Goal: Task Accomplishment & Management: Complete application form

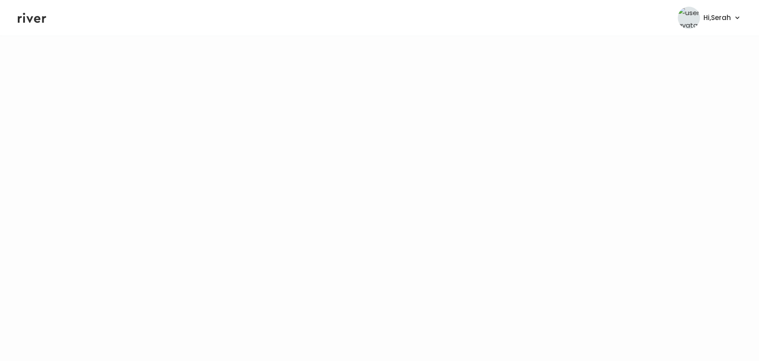
click at [29, 21] on icon at bounding box center [32, 18] width 28 height 10
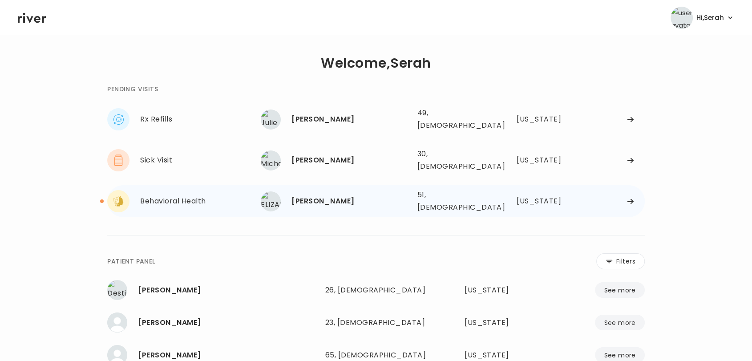
click at [299, 195] on div "[PERSON_NAME]" at bounding box center [350, 201] width 118 height 12
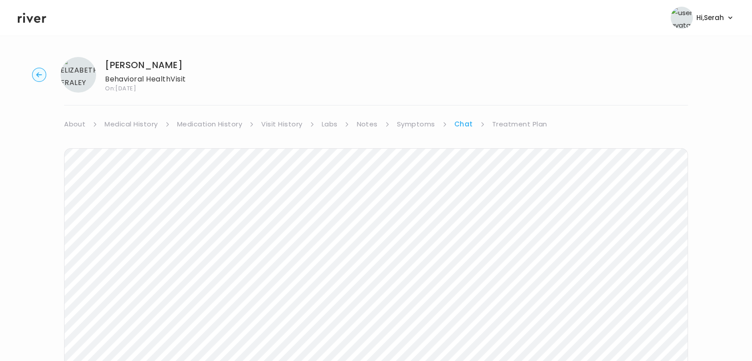
click at [423, 127] on link "Symptoms" at bounding box center [416, 124] width 38 height 12
click at [459, 121] on link "Chat" at bounding box center [465, 124] width 18 height 12
click at [523, 121] on link "Treatment Plan" at bounding box center [519, 124] width 55 height 12
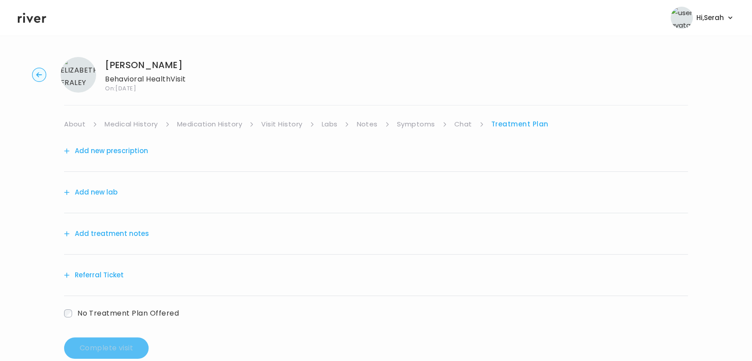
click at [121, 161] on div "Add new prescription" at bounding box center [376, 150] width 624 height 41
click at [134, 153] on button "Add new prescription" at bounding box center [106, 151] width 84 height 12
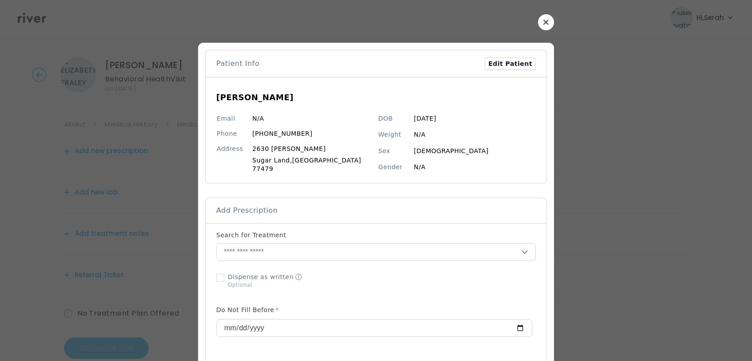
click at [567, 88] on div at bounding box center [376, 180] width 752 height 361
click at [538, 21] on button "button" at bounding box center [546, 22] width 16 height 16
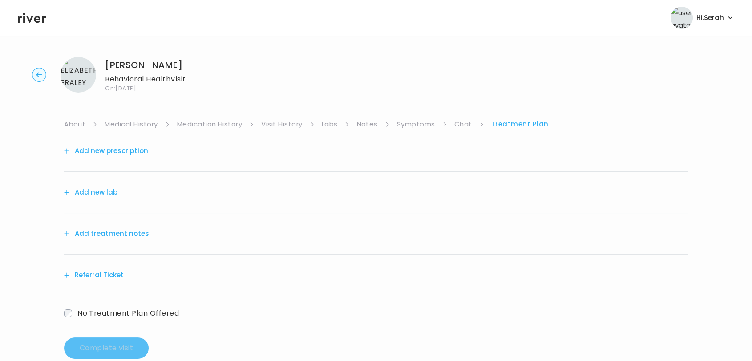
click at [406, 125] on link "Symptoms" at bounding box center [416, 124] width 38 height 12
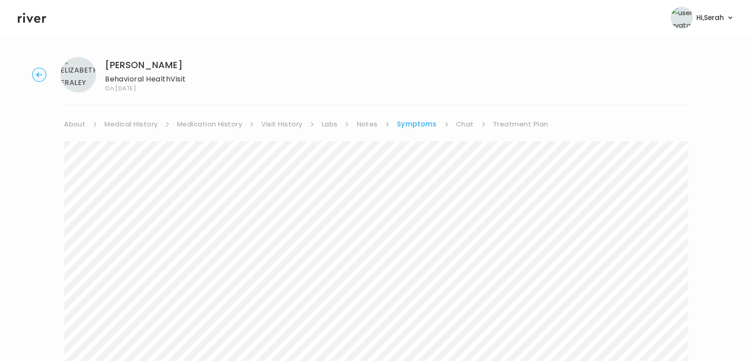
click at [510, 124] on link "Treatment Plan" at bounding box center [520, 124] width 55 height 12
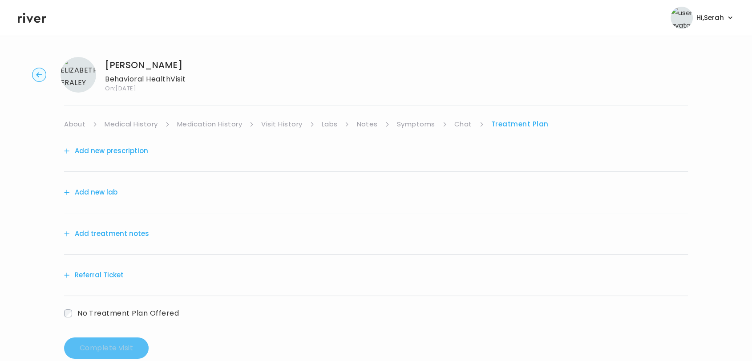
click at [136, 148] on button "Add new prescription" at bounding box center [106, 151] width 84 height 12
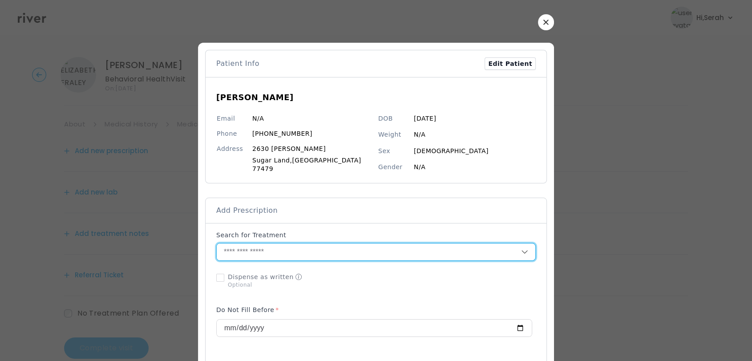
click at [337, 247] on input "text" at bounding box center [369, 251] width 304 height 17
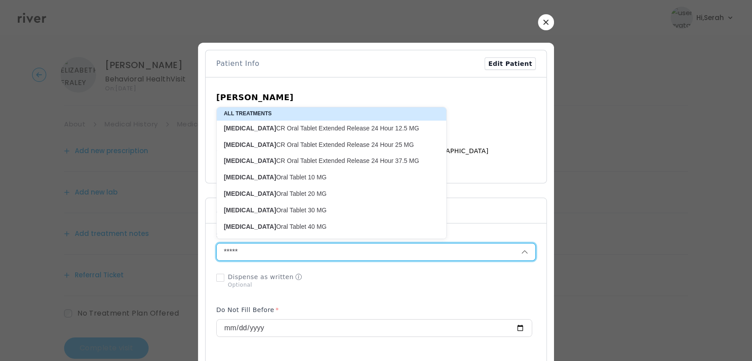
click at [285, 191] on p "[MEDICAL_DATA] Oral Tablet 20 MG" at bounding box center [326, 193] width 205 height 8
type input "**********"
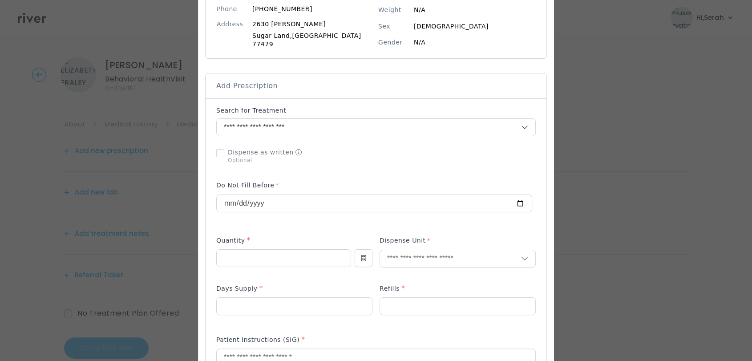
scroll to position [125, 0]
click at [276, 255] on input "number" at bounding box center [284, 258] width 134 height 17
type input "**"
type input "***"
click at [403, 273] on p "Tablet" at bounding box center [437, 272] width 117 height 13
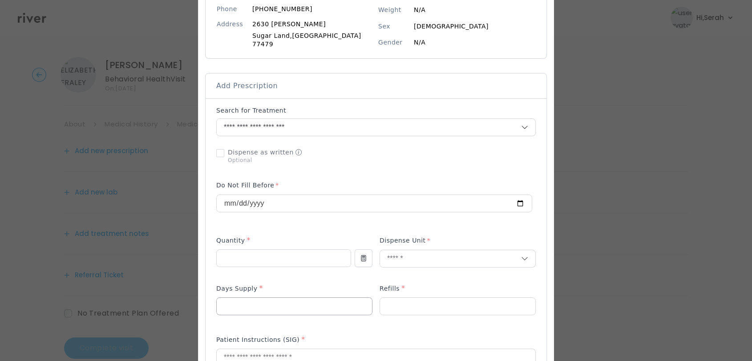
click at [308, 304] on input "number" at bounding box center [294, 306] width 155 height 17
type input "**"
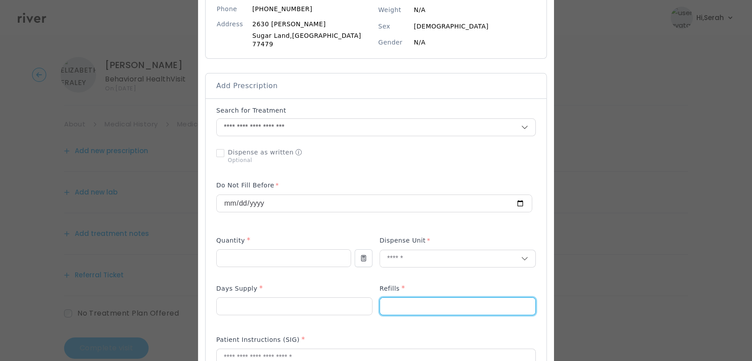
type input "*"
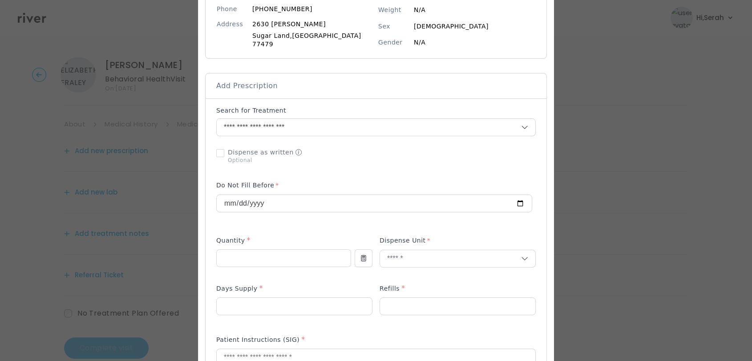
click at [310, 283] on div "Days Supply *" at bounding box center [294, 290] width 156 height 14
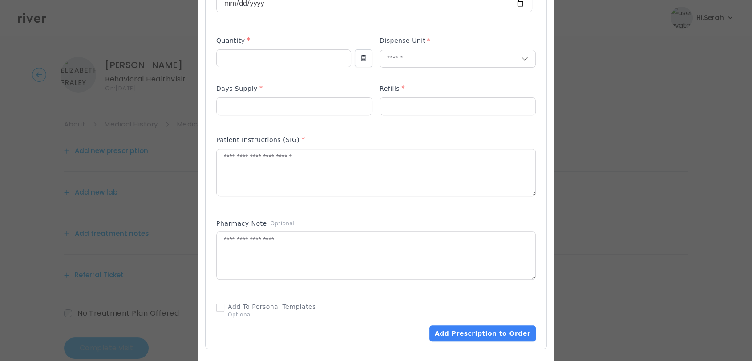
scroll to position [326, 0]
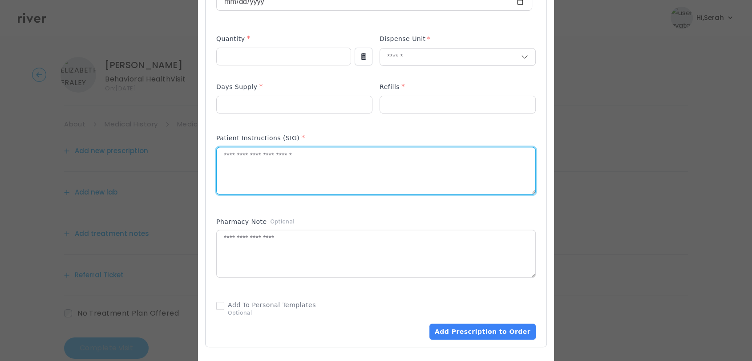
click at [288, 172] on textarea at bounding box center [376, 170] width 318 height 47
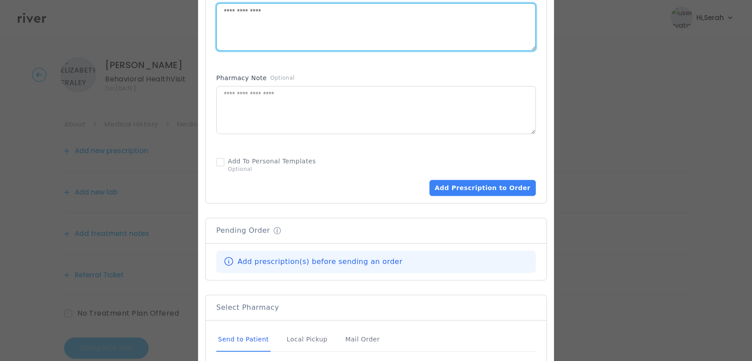
scroll to position [484, 0]
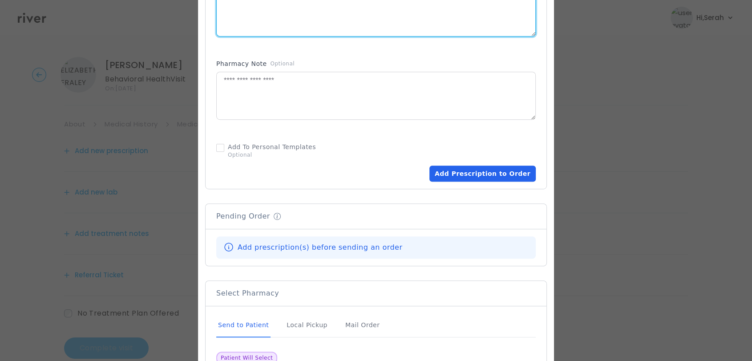
type textarea "**********"
click at [466, 170] on button "Add Prescription to Order" at bounding box center [482, 173] width 106 height 16
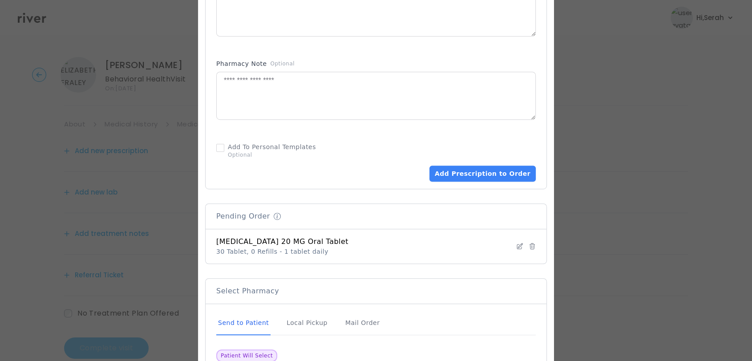
scroll to position [562, 0]
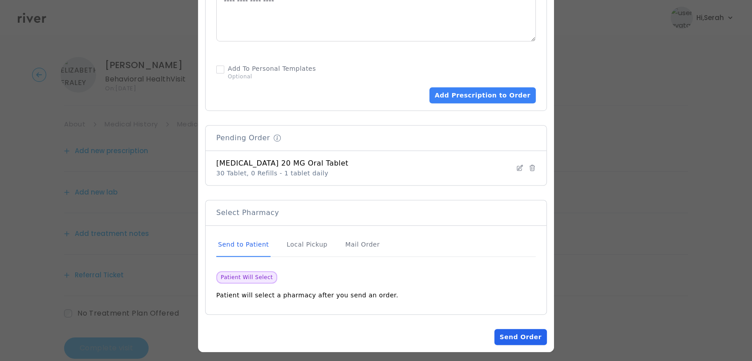
click at [504, 329] on button "Send Order" at bounding box center [520, 337] width 52 height 16
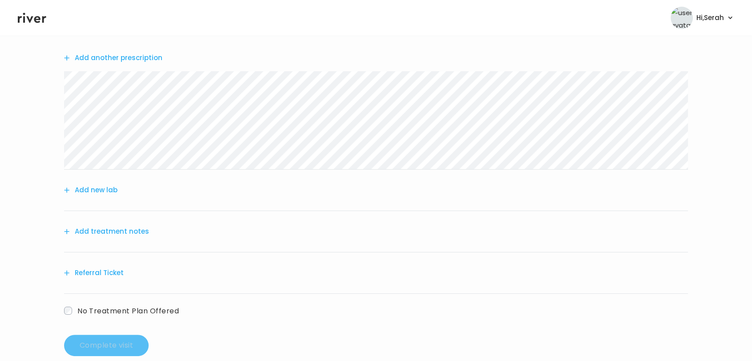
scroll to position [94, 0]
click at [132, 230] on button "Add treatment notes" at bounding box center [106, 230] width 85 height 12
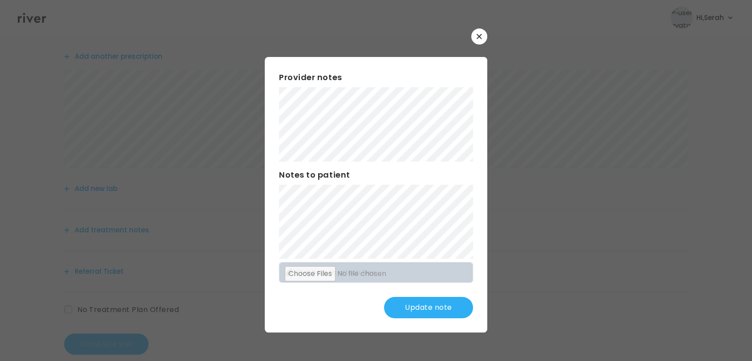
click at [427, 310] on button "Update note" at bounding box center [428, 307] width 89 height 21
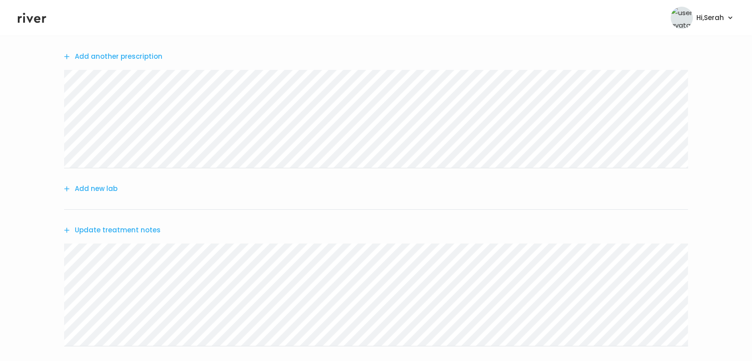
scroll to position [205, 0]
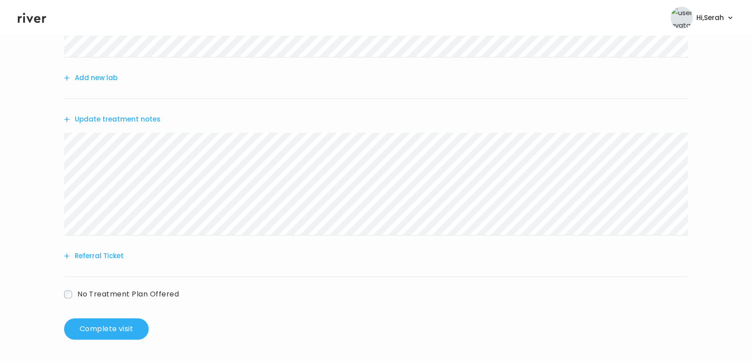
click at [142, 118] on button "Update treatment notes" at bounding box center [112, 119] width 97 height 12
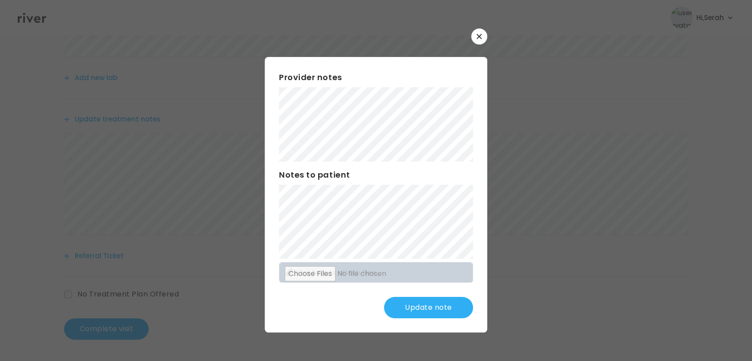
click at [415, 304] on button "Update note" at bounding box center [428, 307] width 89 height 21
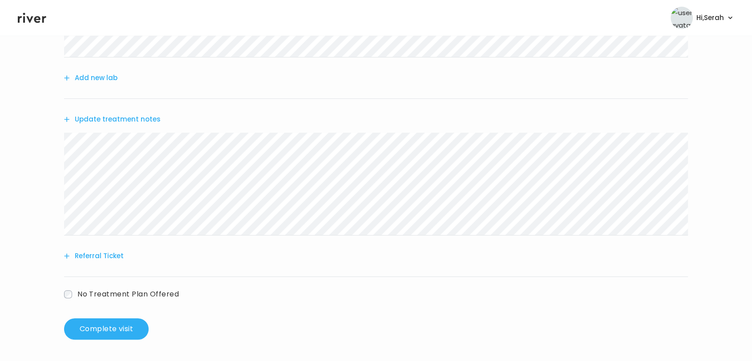
click at [117, 121] on button "Update treatment notes" at bounding box center [112, 119] width 97 height 12
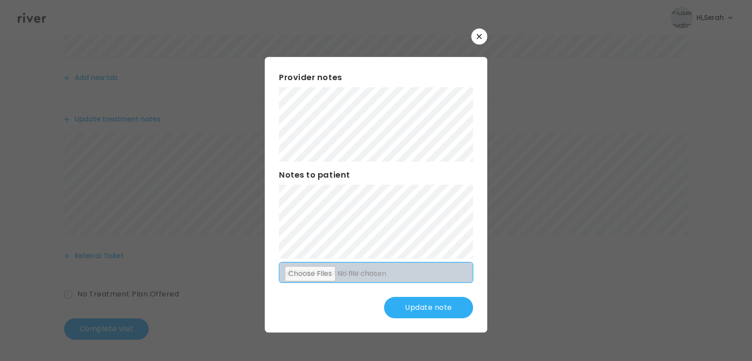
click at [415, 265] on div "Provider notes Notes to patient Click here to attach files Update note" at bounding box center [376, 194] width 222 height 275
click at [430, 302] on button "Update note" at bounding box center [428, 307] width 89 height 21
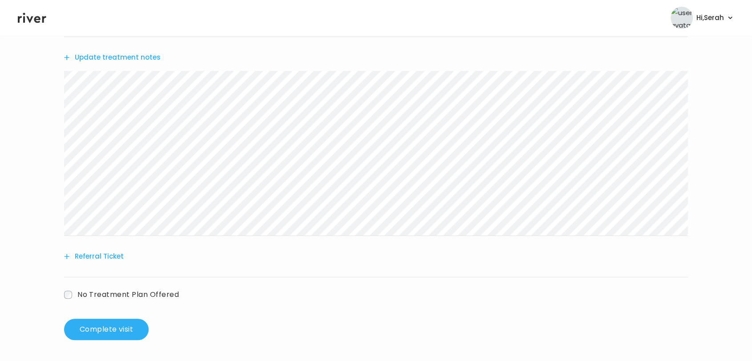
click at [85, 250] on button "Referral Ticket" at bounding box center [94, 256] width 60 height 12
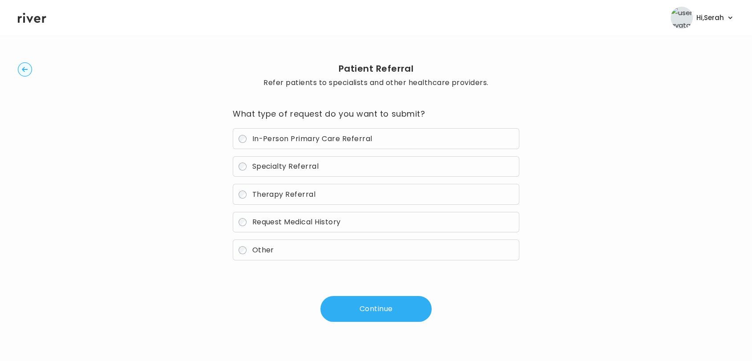
scroll to position [13, 0]
click at [356, 308] on button "Continue" at bounding box center [375, 309] width 111 height 26
click at [22, 67] on circle "button" at bounding box center [25, 70] width 14 height 14
click at [23, 68] on icon "button" at bounding box center [25, 69] width 6 height 5
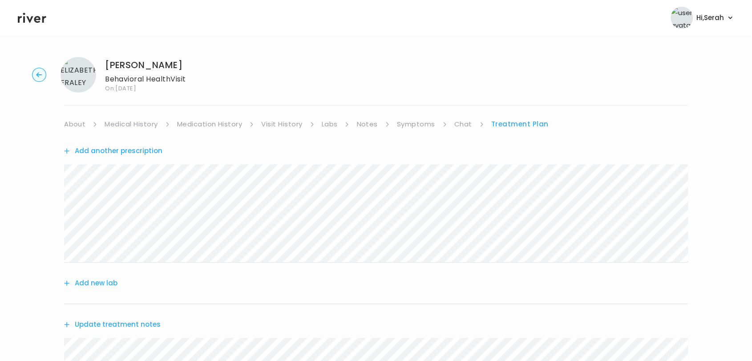
click at [411, 126] on link "Symptoms" at bounding box center [416, 124] width 38 height 12
click at [523, 118] on link "Treatment Plan" at bounding box center [520, 124] width 55 height 12
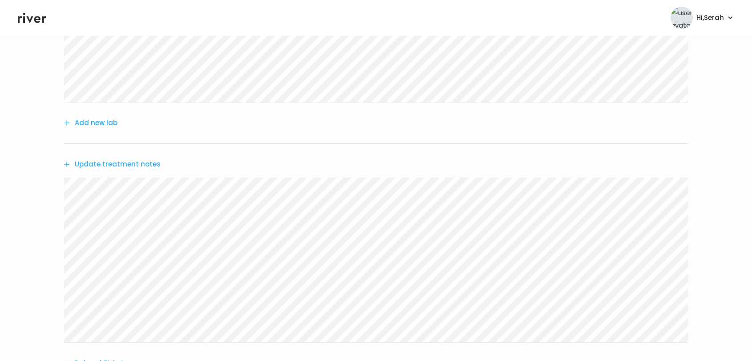
scroll to position [168, 0]
click at [141, 155] on button "Update treatment notes" at bounding box center [112, 156] width 97 height 12
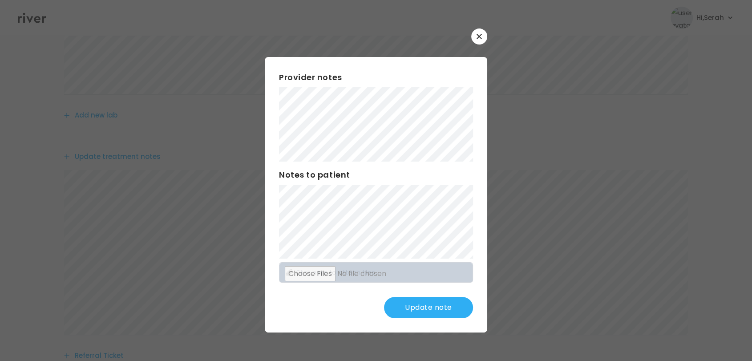
click at [421, 307] on button "Update note" at bounding box center [428, 307] width 89 height 21
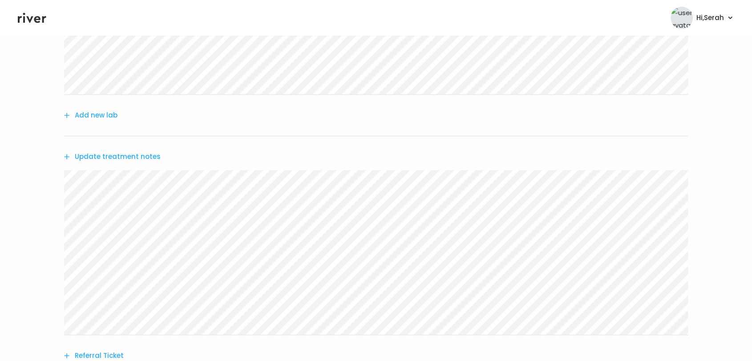
scroll to position [267, 0]
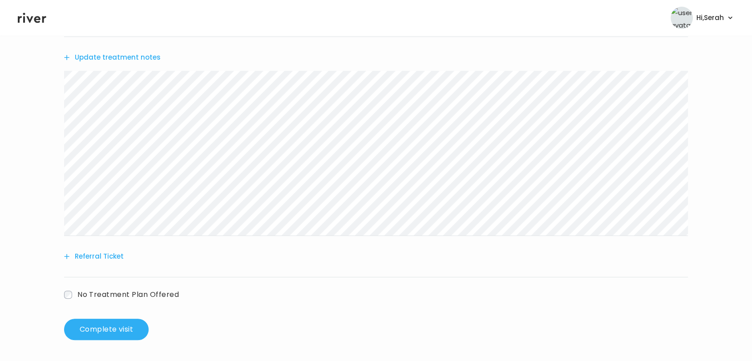
drag, startPoint x: 120, startPoint y: 332, endPoint x: 275, endPoint y: 312, distance: 156.4
click at [275, 312] on div "Add another prescription Add new lab Update treatment notes Referral Ticket No …" at bounding box center [376, 101] width 624 height 476
click at [111, 261] on button "Referral Ticket" at bounding box center [94, 256] width 60 height 12
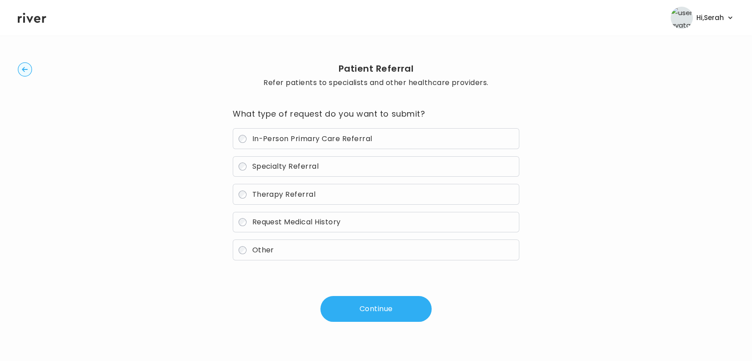
click at [274, 204] on label "Therapy Referral" at bounding box center [376, 194] width 286 height 21
click at [354, 303] on button "Continue" at bounding box center [375, 309] width 111 height 26
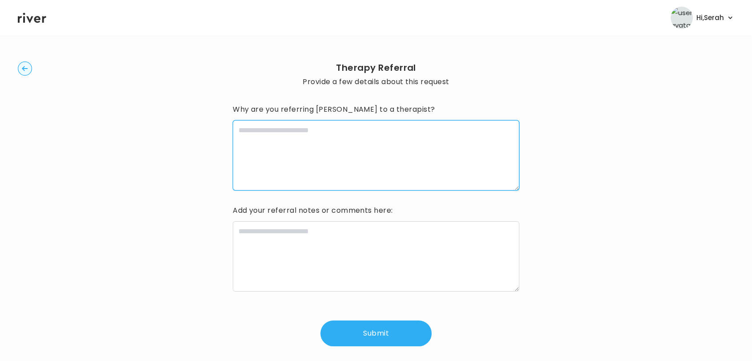
click at [271, 146] on textarea at bounding box center [376, 155] width 286 height 70
type textarea "**********"
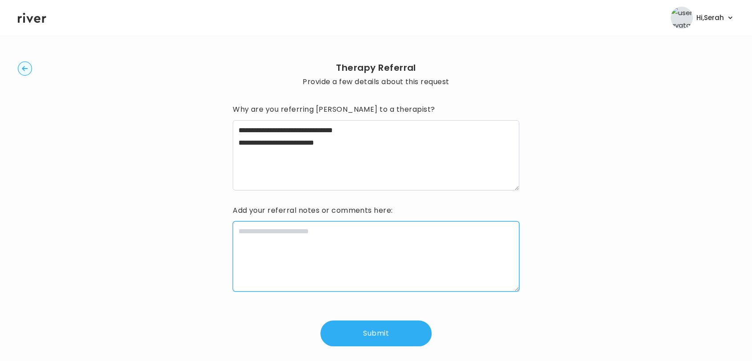
click at [250, 247] on textarea at bounding box center [376, 256] width 286 height 70
click at [240, 229] on textarea "**********" at bounding box center [376, 256] width 286 height 70
drag, startPoint x: 253, startPoint y: 230, endPoint x: 207, endPoint y: 228, distance: 45.9
click at [207, 228] on div "**********" at bounding box center [376, 203] width 716 height 334
click at [238, 231] on textarea "**********" at bounding box center [376, 256] width 286 height 70
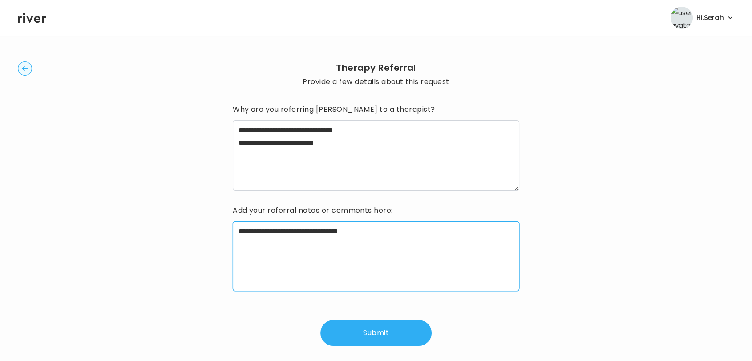
click at [267, 233] on textarea "**********" at bounding box center [376, 256] width 286 height 70
click at [294, 229] on textarea "**********" at bounding box center [376, 256] width 286 height 70
type textarea "**********"
click at [376, 328] on button "Submit" at bounding box center [375, 333] width 111 height 26
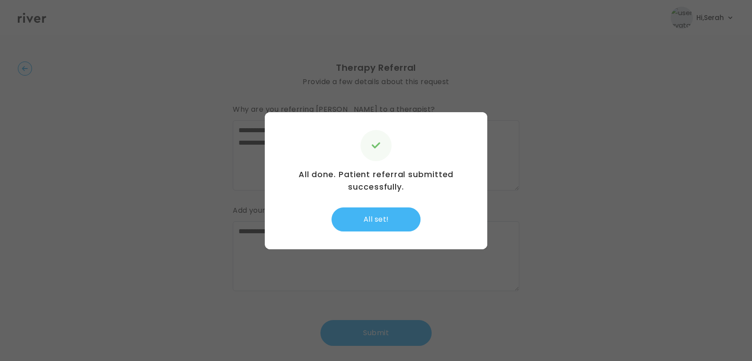
click at [370, 215] on button "All set!" at bounding box center [375, 219] width 89 height 24
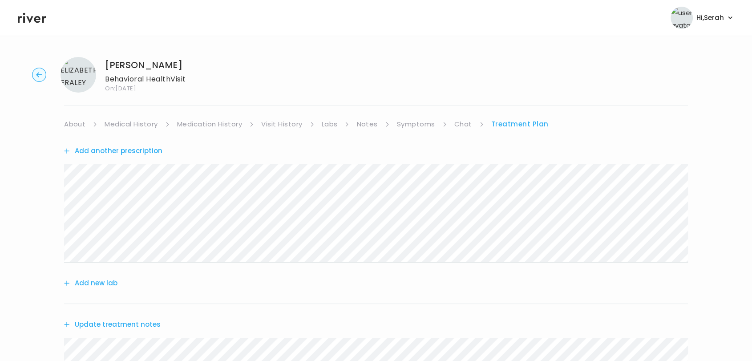
scroll to position [332, 0]
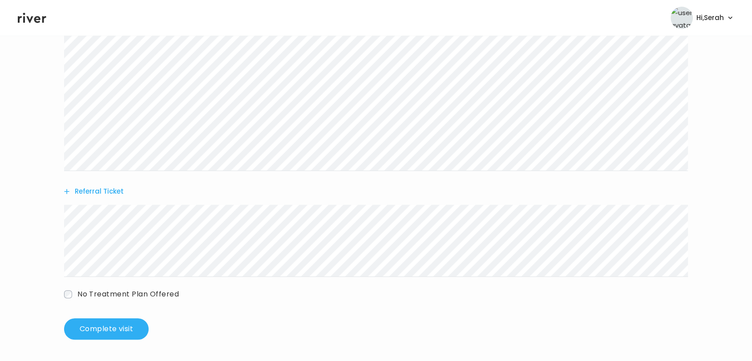
click at [125, 315] on div "Add another prescription Add new lab Update treatment notes Referral Ticket No …" at bounding box center [376, 58] width 624 height 519
click at [121, 322] on button "Complete visit" at bounding box center [106, 328] width 85 height 21
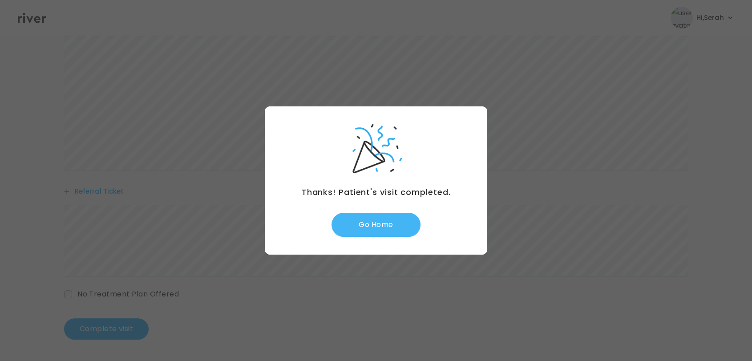
click at [381, 214] on button "Go Home" at bounding box center [375, 225] width 89 height 24
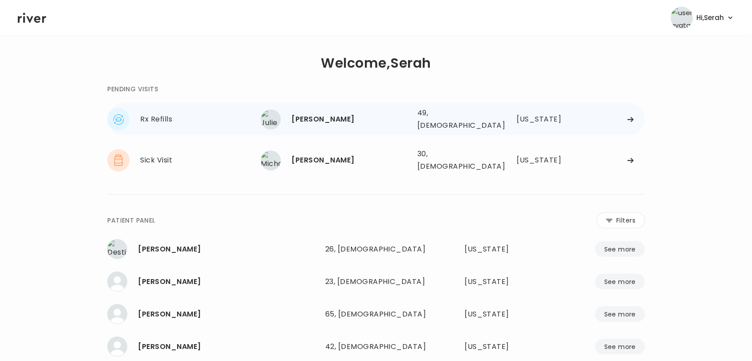
click at [330, 105] on div "[PERSON_NAME] 49, [DEMOGRAPHIC_DATA] See more 49, [DEMOGRAPHIC_DATA] [US_STATE]" at bounding box center [453, 119] width 384 height 28
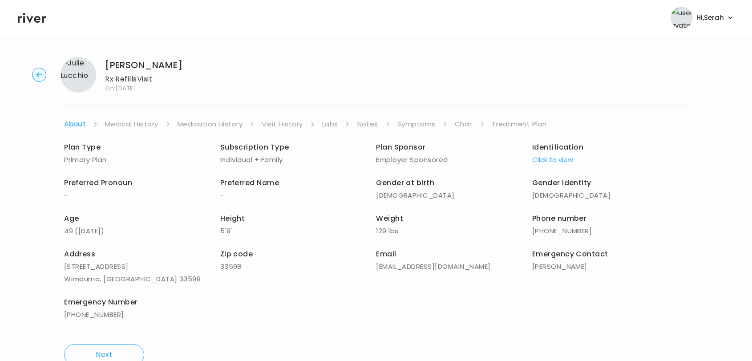
click at [413, 122] on link "Symptoms" at bounding box center [416, 124] width 38 height 12
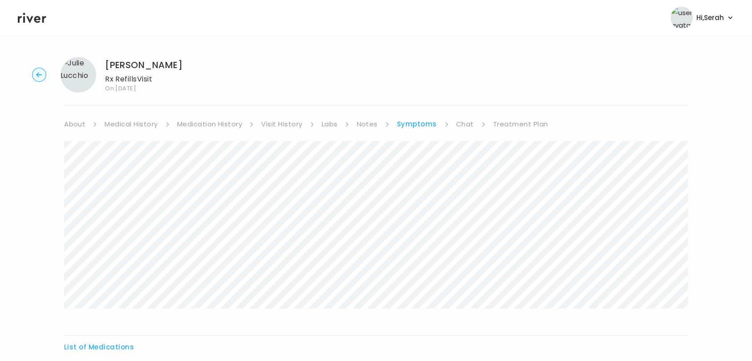
scroll to position [97, 0]
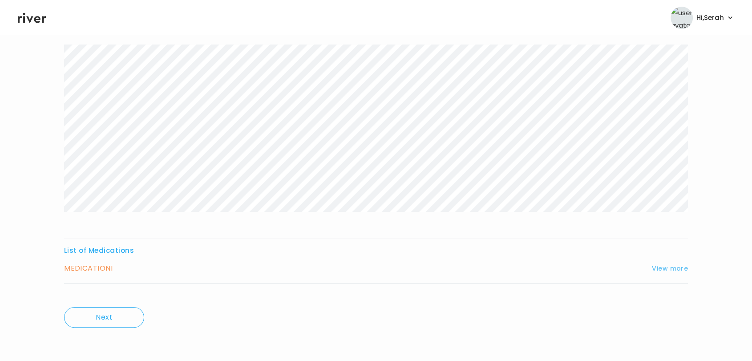
click at [661, 266] on button "View more" at bounding box center [670, 268] width 36 height 11
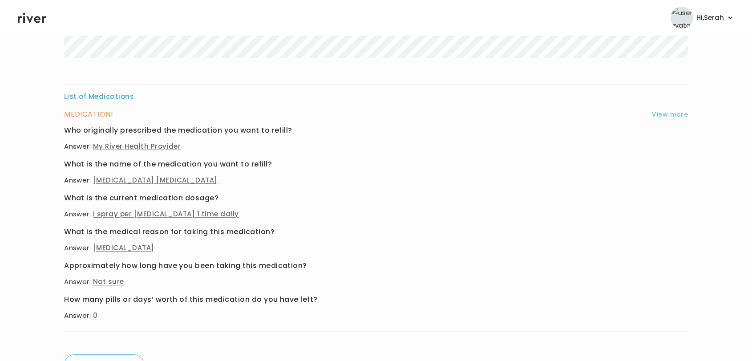
scroll to position [0, 0]
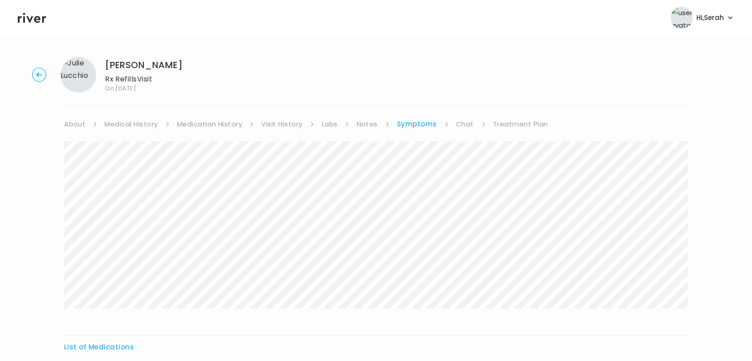
click at [462, 125] on link "Chat" at bounding box center [465, 124] width 18 height 12
click at [511, 117] on div "Julie Lucchio Rx Refills Visit On: 25 Sep 2025 About Medical History Medication…" at bounding box center [376, 265] width 752 height 430
click at [519, 121] on link "Treatment Plan" at bounding box center [519, 124] width 55 height 12
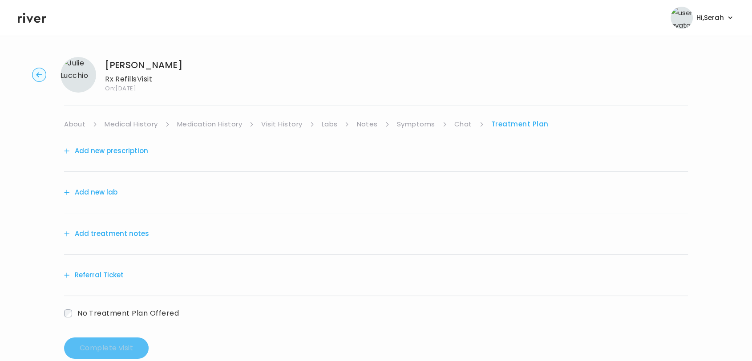
click at [134, 150] on button "Add new prescription" at bounding box center [106, 151] width 84 height 12
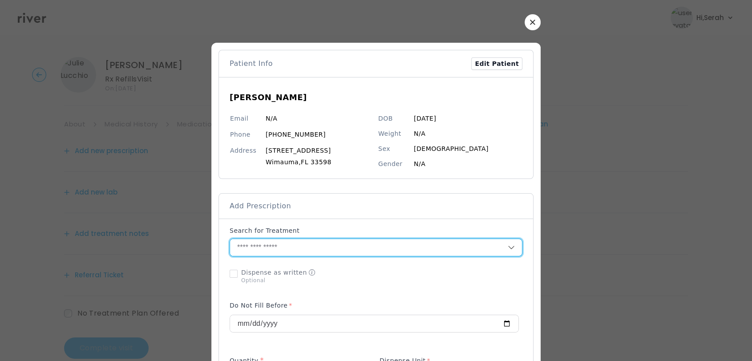
click at [278, 251] on input "text" at bounding box center [369, 247] width 278 height 17
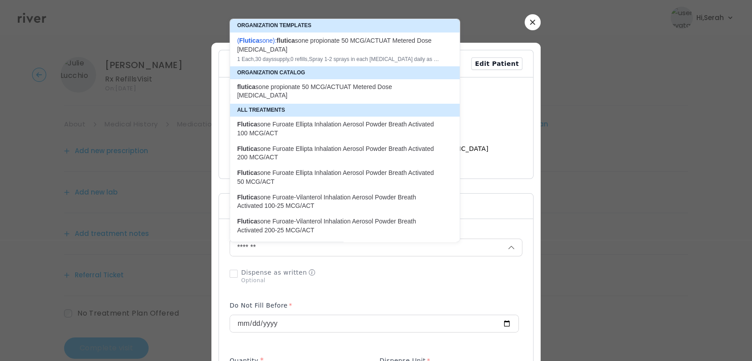
click at [314, 48] on div "( Flutica sone ): flutica sone propionate 50 MCG/ACTUAT Metered Dose Nasal Spray" at bounding box center [339, 45] width 205 height 18
type input "**********"
type input "*"
type input "**"
type input "*"
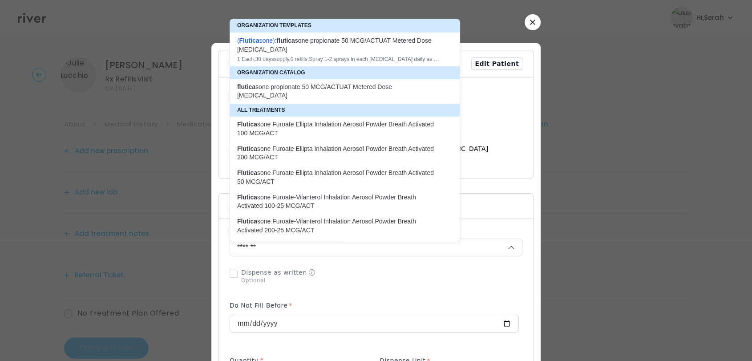
type textarea "**********"
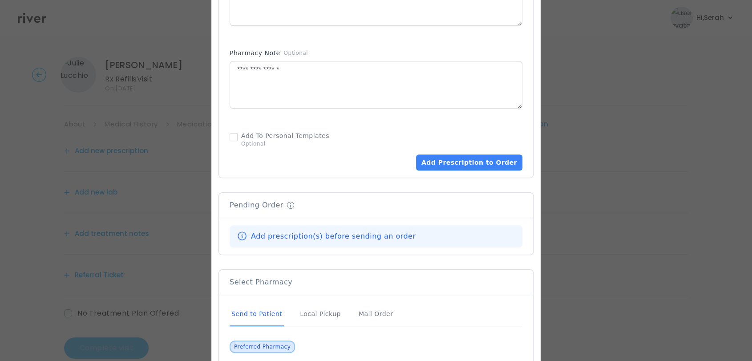
scroll to position [502, 0]
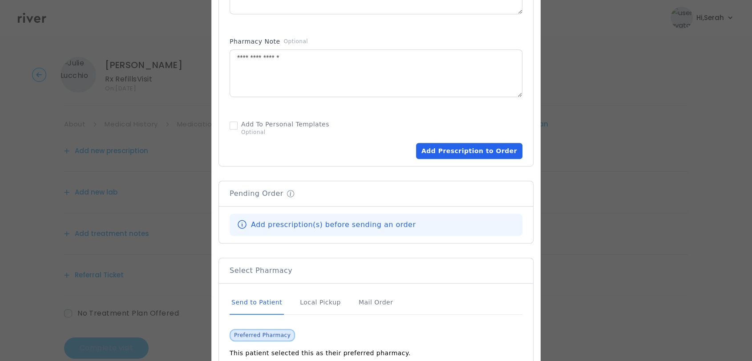
click at [442, 144] on button "Add Prescription to Order" at bounding box center [469, 151] width 106 height 16
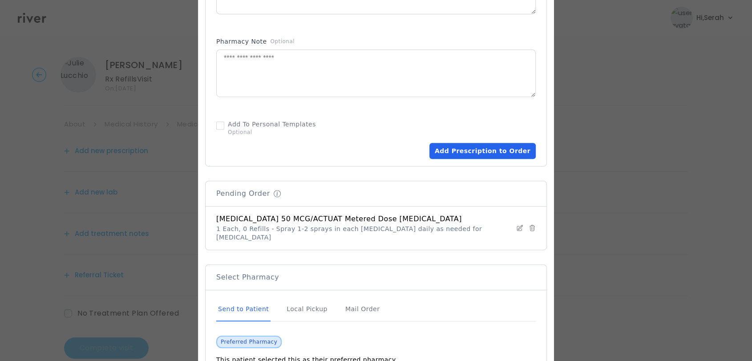
scroll to position [600, 0]
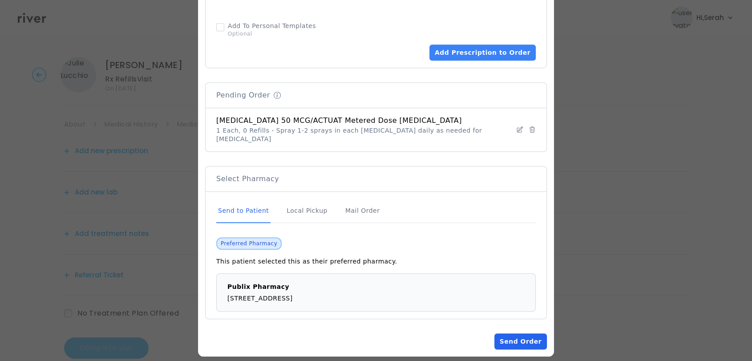
click at [503, 338] on button "Send Order" at bounding box center [520, 341] width 52 height 16
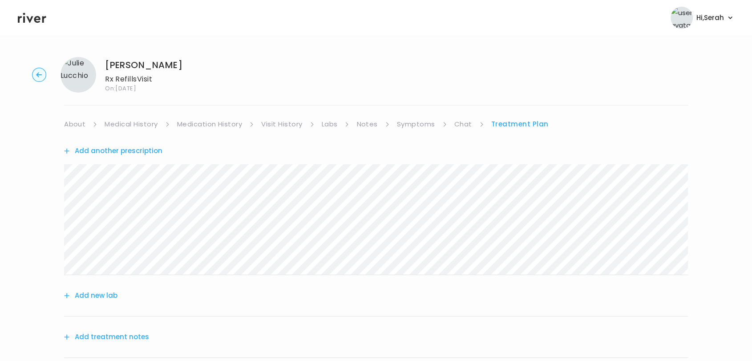
scroll to position [122, 0]
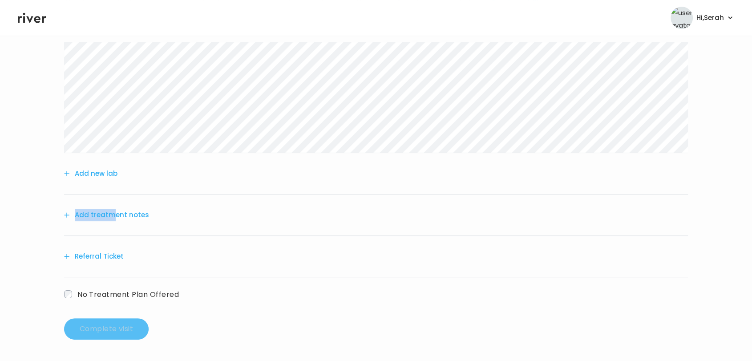
drag, startPoint x: 111, startPoint y: 207, endPoint x: 113, endPoint y: 216, distance: 8.6
click at [113, 216] on div "Add treatment notes" at bounding box center [376, 214] width 624 height 41
click at [125, 213] on button "Add treatment notes" at bounding box center [106, 215] width 85 height 12
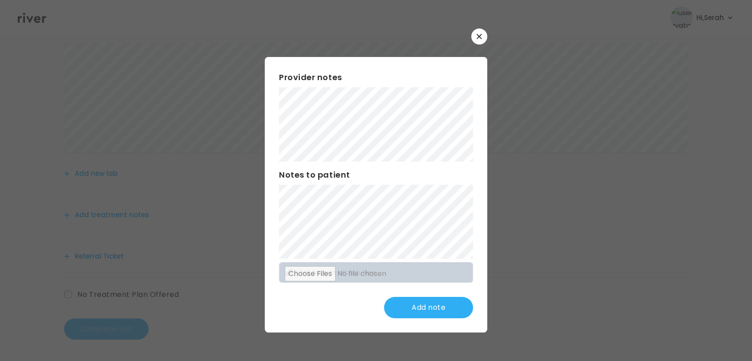
click at [398, 162] on div "Provider notes Notes to patient Click here to attach files Add note" at bounding box center [376, 194] width 222 height 275
click at [413, 310] on button "Update note" at bounding box center [428, 307] width 89 height 21
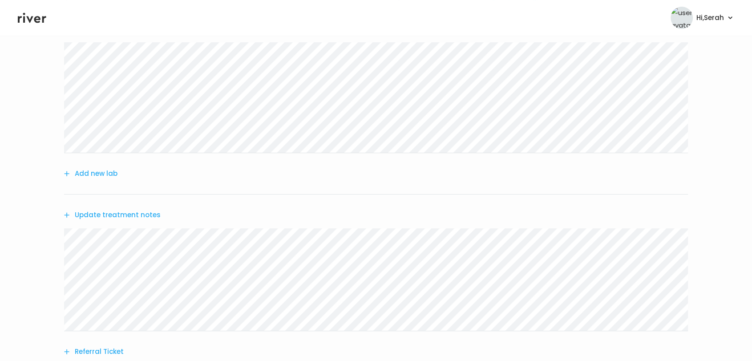
scroll to position [217, 0]
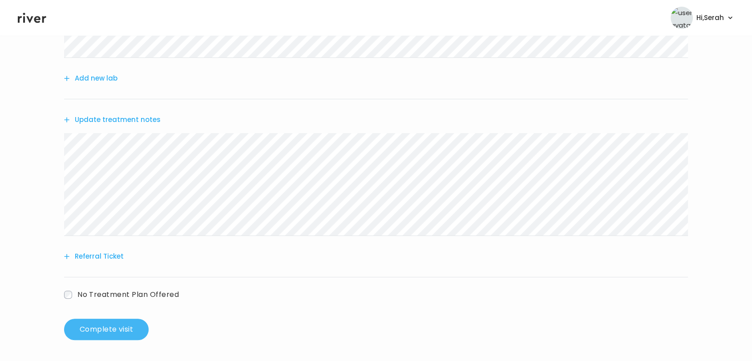
click at [125, 332] on button "Complete visit" at bounding box center [106, 328] width 85 height 21
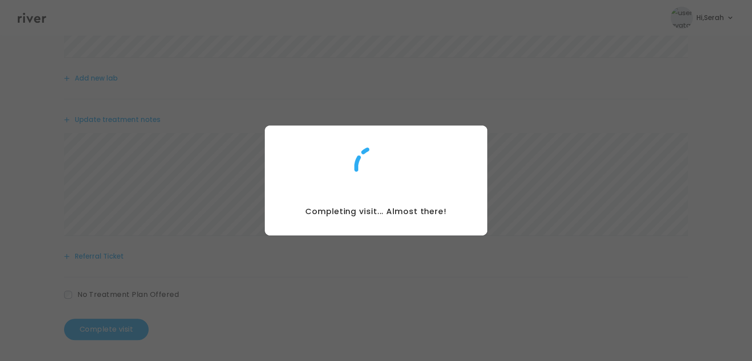
click at [419, 58] on div at bounding box center [376, 180] width 752 height 361
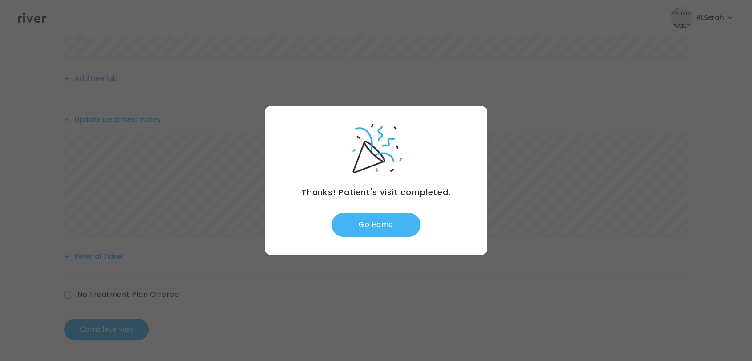
click at [368, 217] on button "Go Home" at bounding box center [375, 225] width 89 height 24
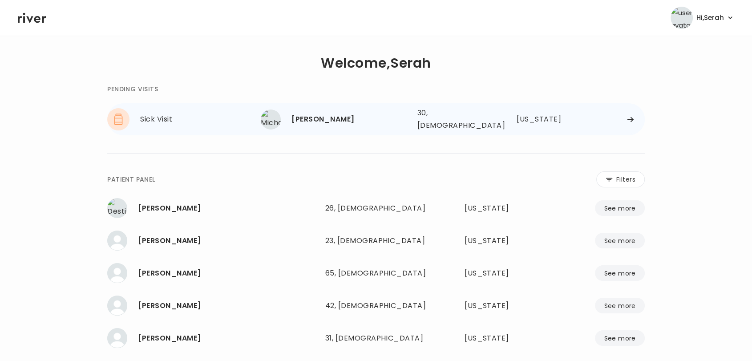
click at [322, 115] on div "[PERSON_NAME]" at bounding box center [350, 119] width 118 height 12
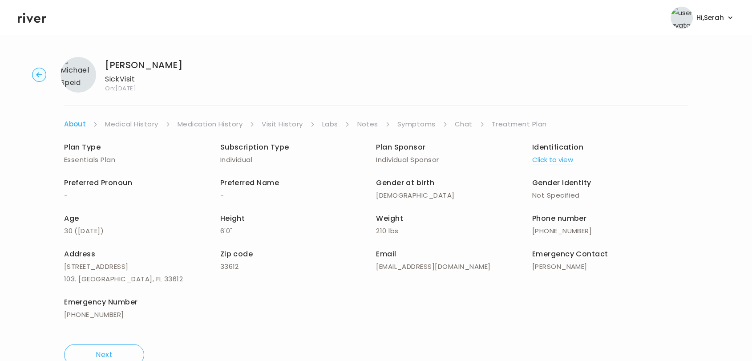
click at [464, 125] on link "Chat" at bounding box center [464, 124] width 18 height 12
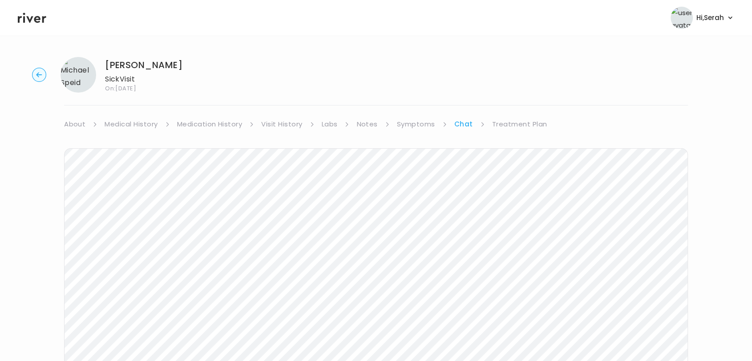
scroll to position [65, 0]
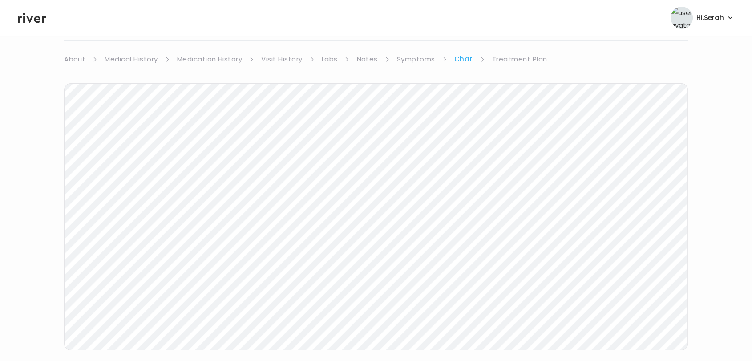
click at [508, 59] on link "Treatment Plan" at bounding box center [519, 59] width 55 height 12
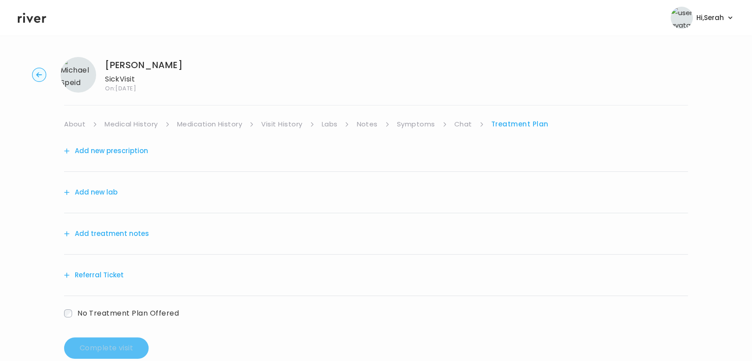
click at [127, 233] on button "Add treatment notes" at bounding box center [106, 233] width 85 height 12
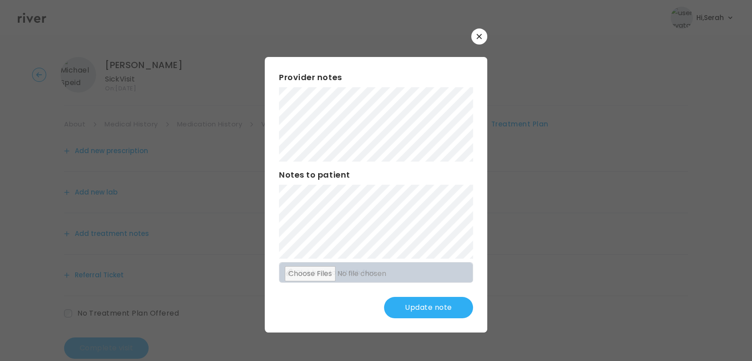
click at [410, 310] on button "Update note" at bounding box center [428, 307] width 89 height 21
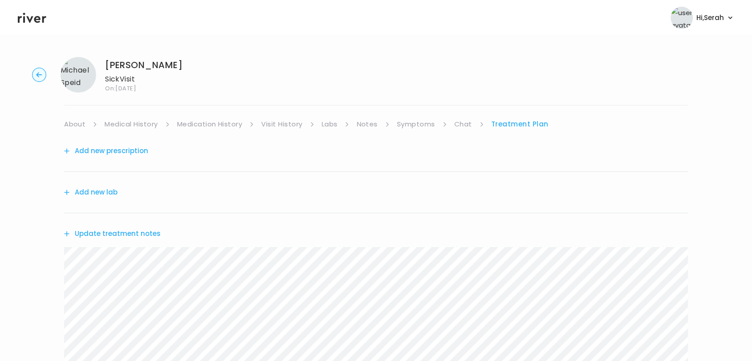
click at [85, 189] on button "Add new lab" at bounding box center [90, 192] width 53 height 12
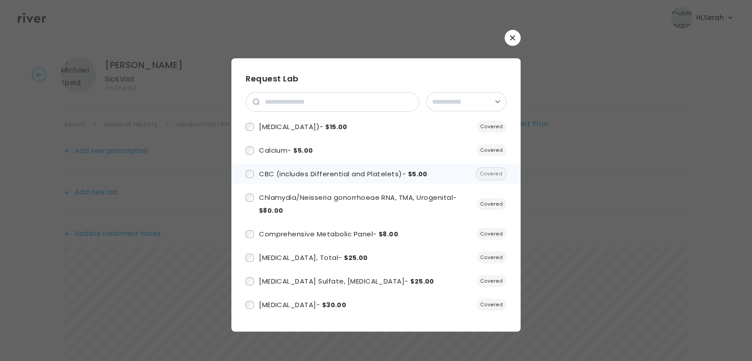
click at [293, 169] on span "CBC (includes Differential and Platelets) - $5.00" at bounding box center [343, 173] width 169 height 9
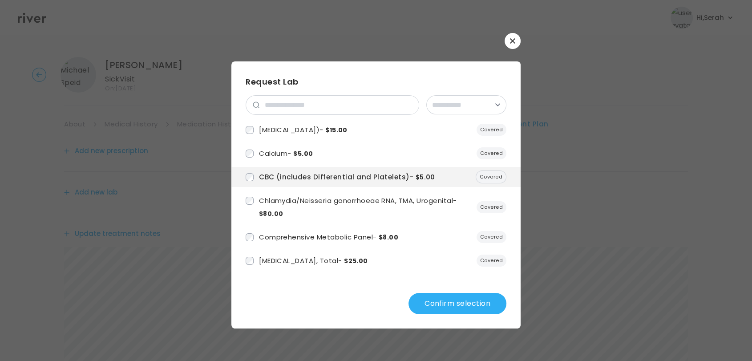
click at [431, 299] on button "Confirm selection" at bounding box center [457, 303] width 98 height 21
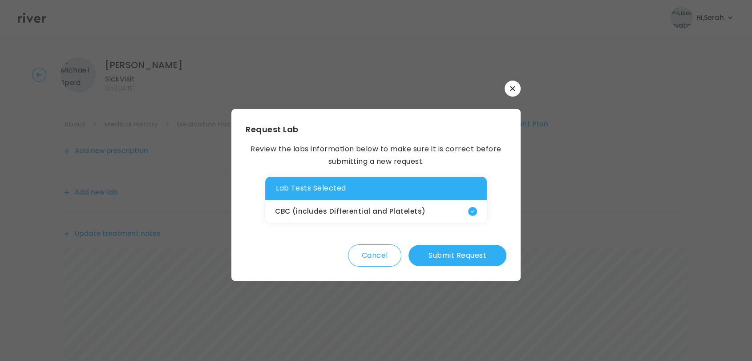
click at [453, 250] on button "Submit Request" at bounding box center [457, 255] width 98 height 21
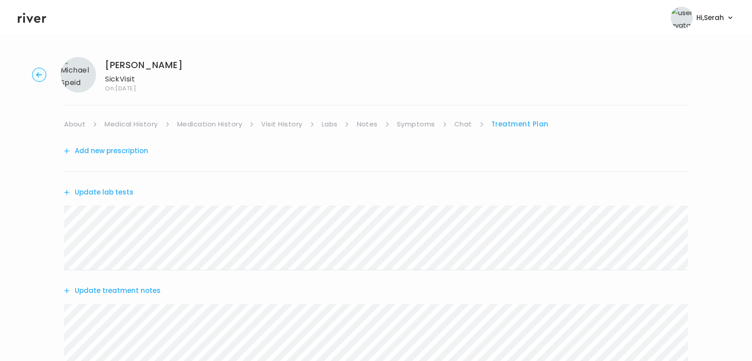
scroll to position [209, 0]
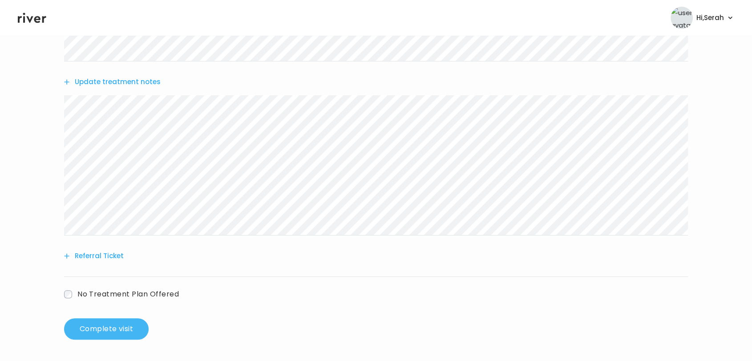
click at [135, 334] on button "Complete visit" at bounding box center [106, 328] width 85 height 21
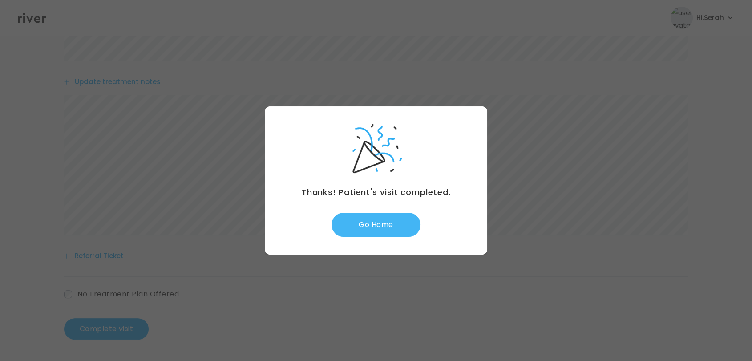
click at [368, 233] on button "Go Home" at bounding box center [375, 225] width 89 height 24
